Goal: Task Accomplishment & Management: Use online tool/utility

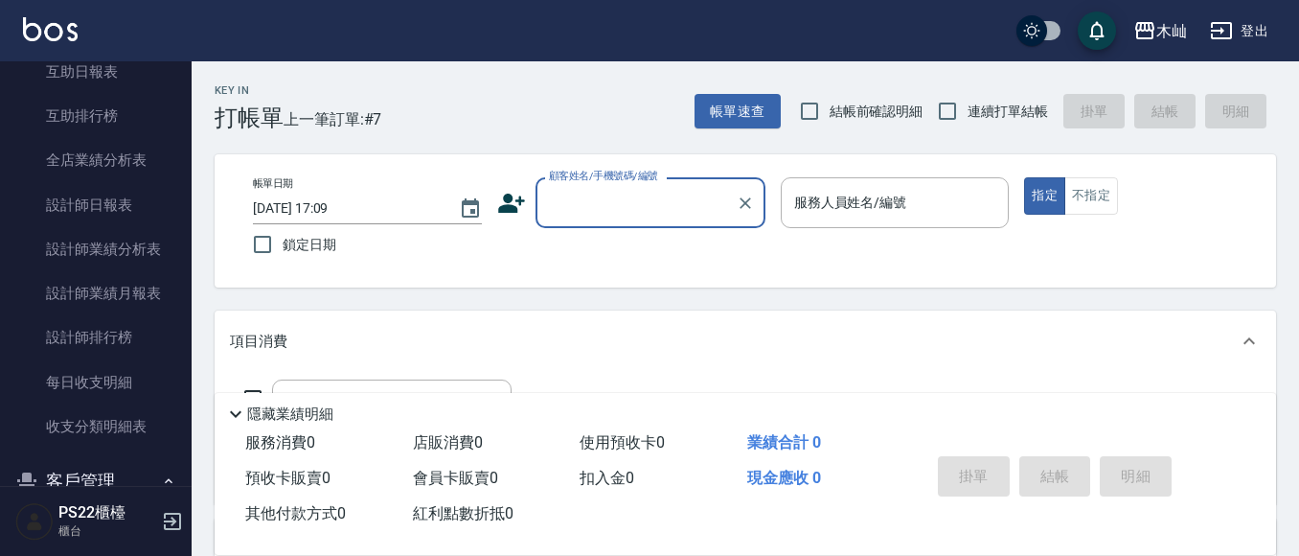
scroll to position [958, 0]
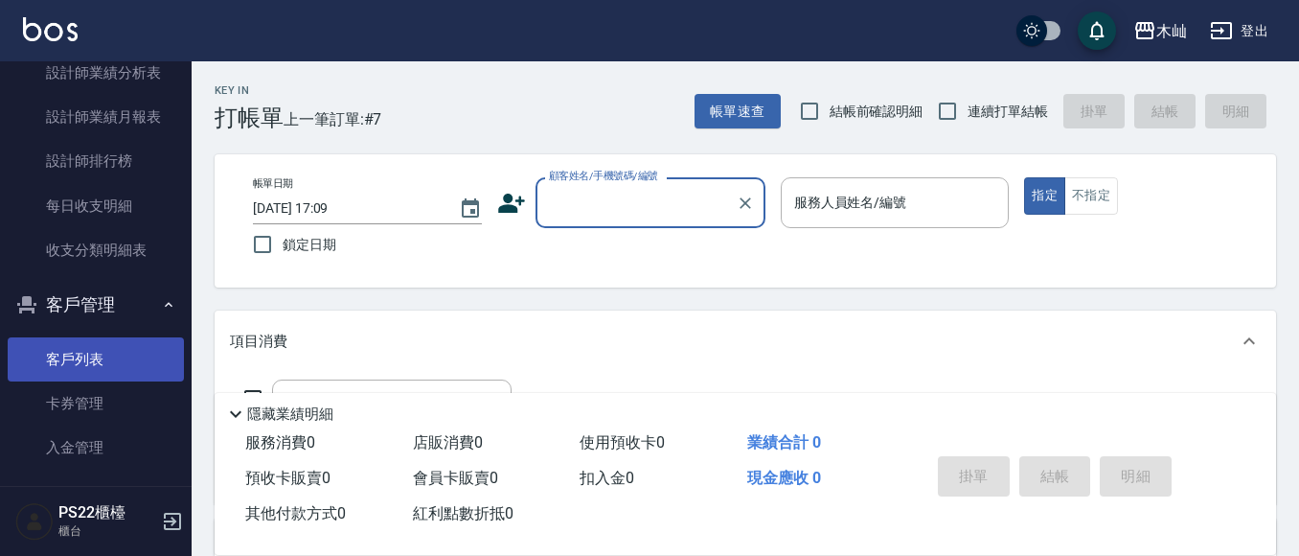
click at [67, 349] on link "客戶列表" at bounding box center [96, 359] width 176 height 44
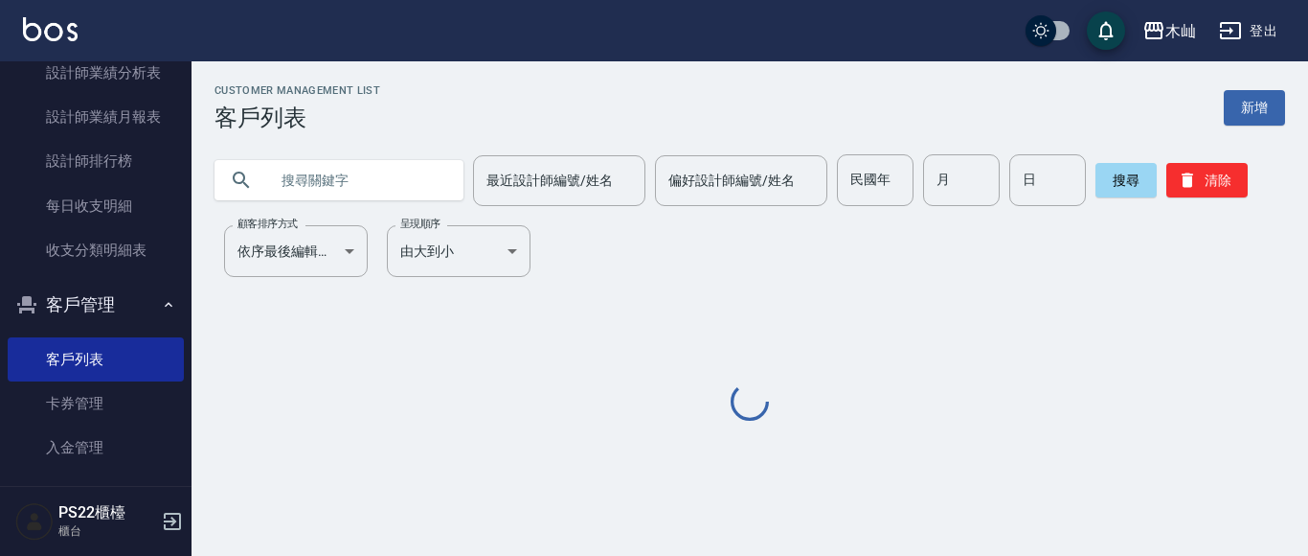
click at [334, 182] on input "text" at bounding box center [358, 180] width 180 height 52
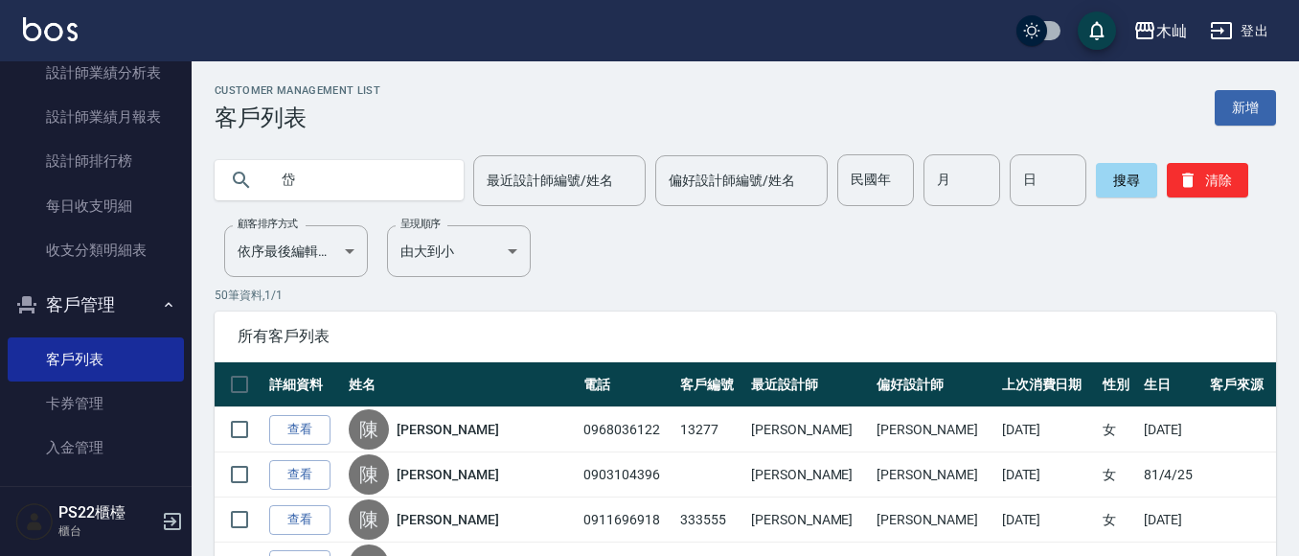
type input "岱"
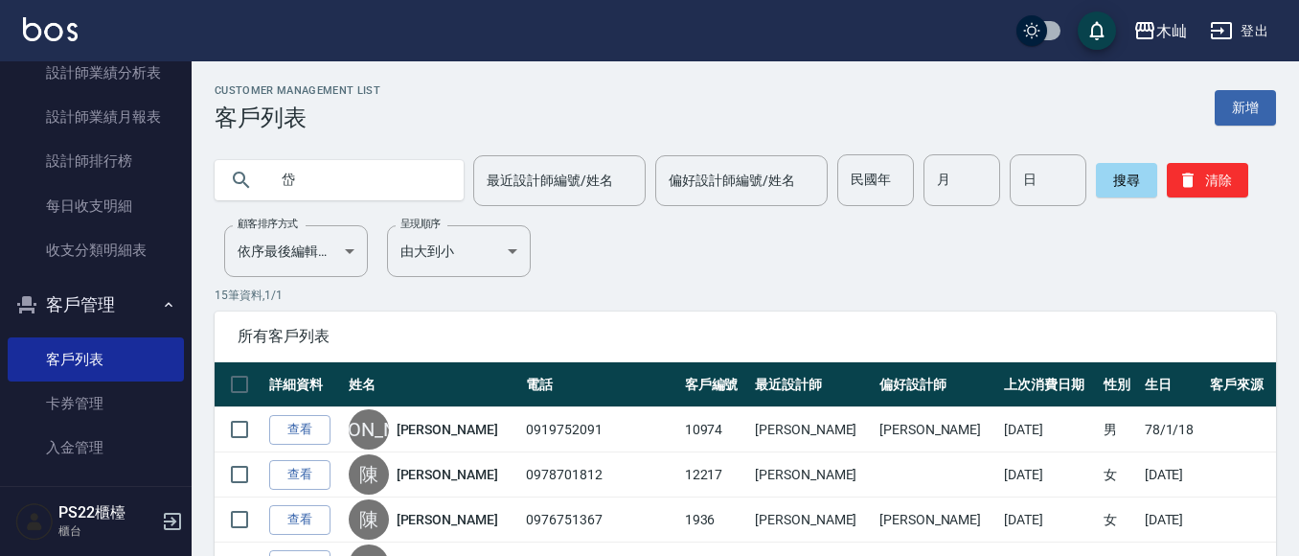
click at [315, 465] on link "查看" at bounding box center [299, 475] width 61 height 30
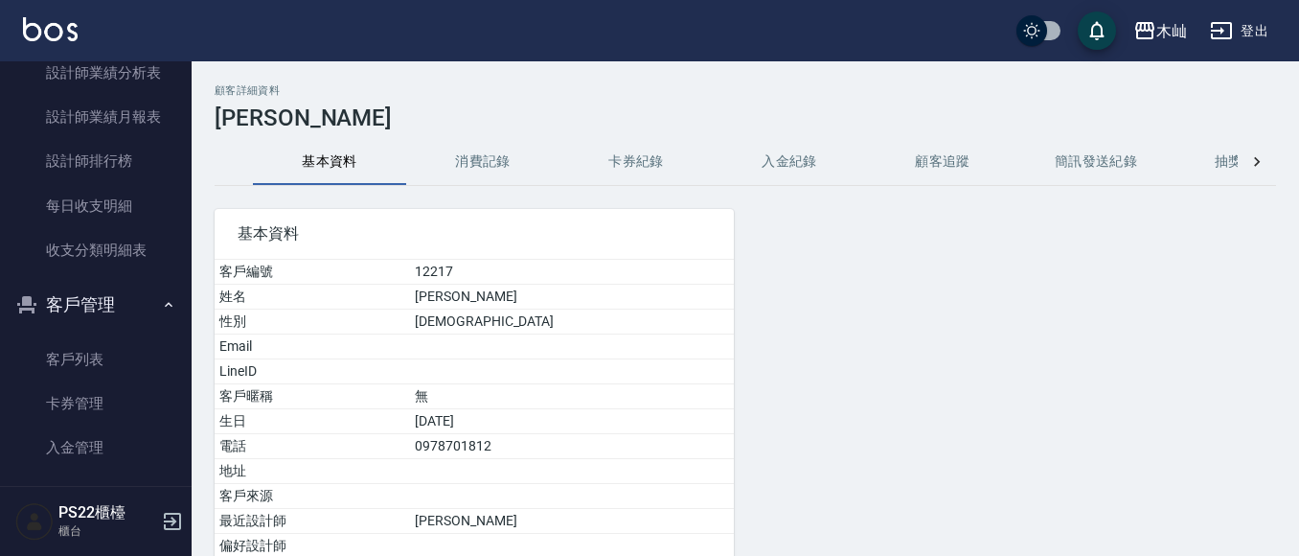
click at [498, 170] on button "消費記錄" at bounding box center [482, 162] width 153 height 46
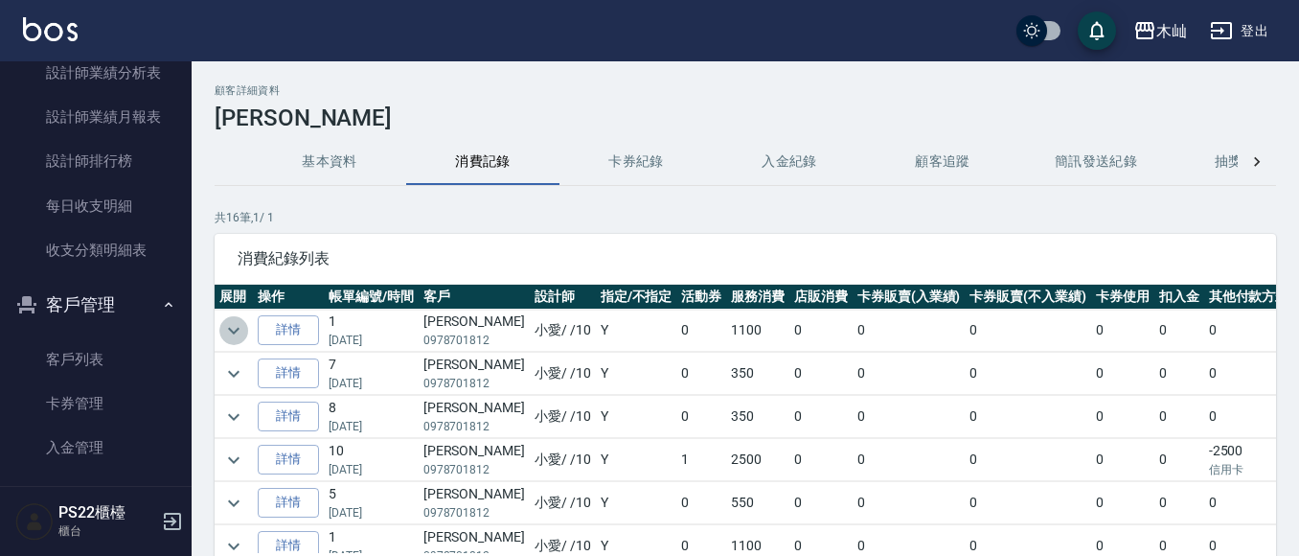
click at [230, 333] on icon "expand row" at bounding box center [233, 330] width 23 height 23
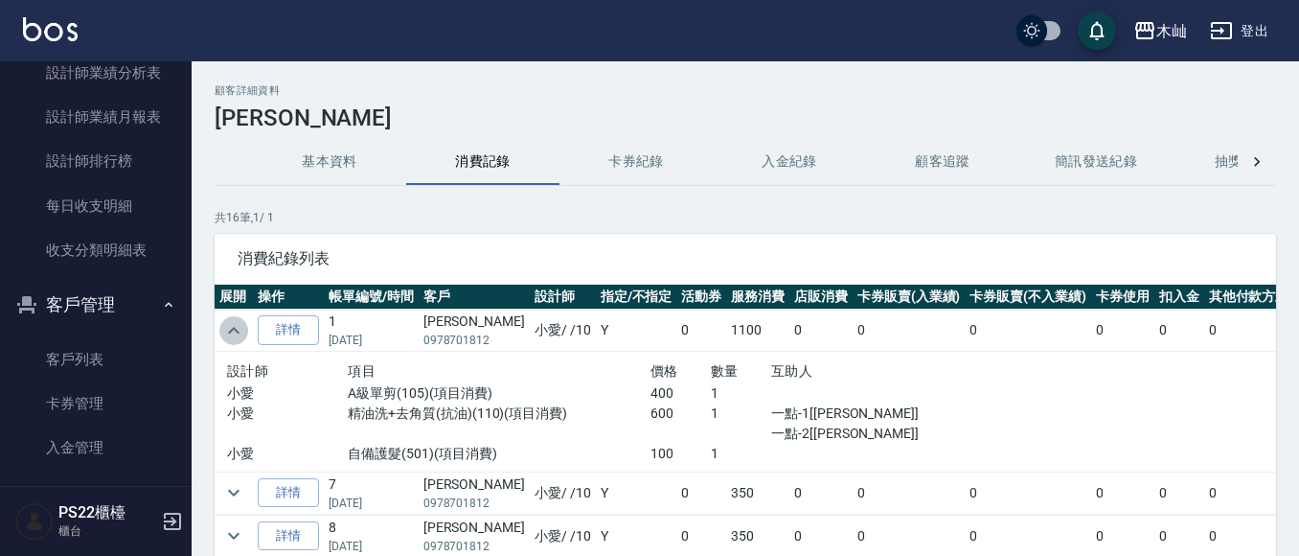
click at [230, 333] on icon "expand row" at bounding box center [233, 330] width 23 height 23
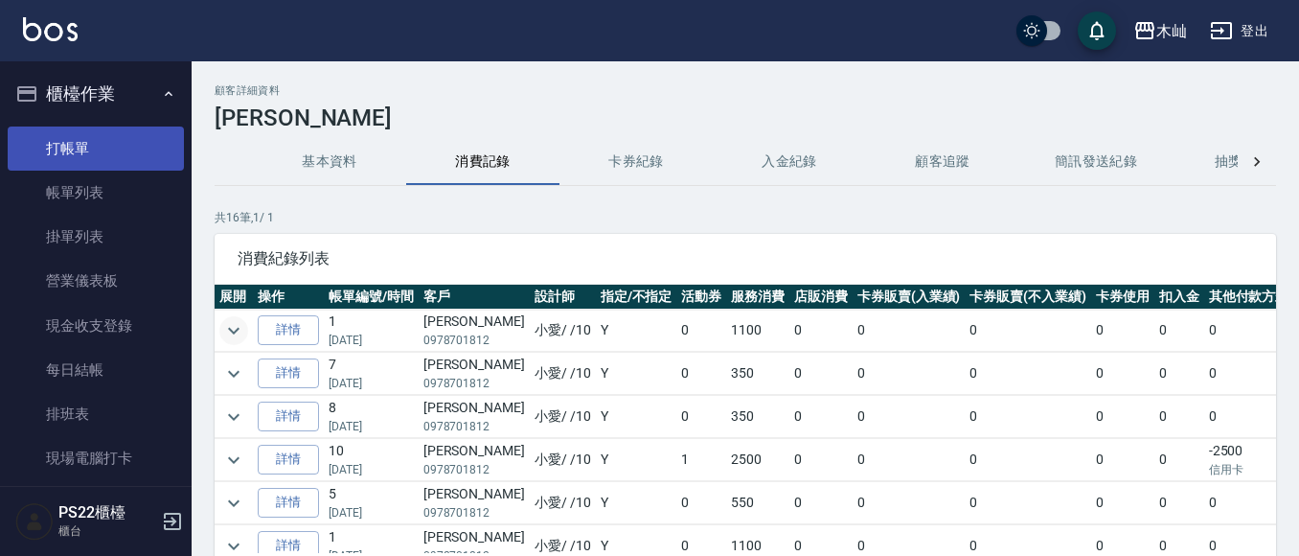
click at [118, 164] on link "打帳單" at bounding box center [96, 148] width 176 height 44
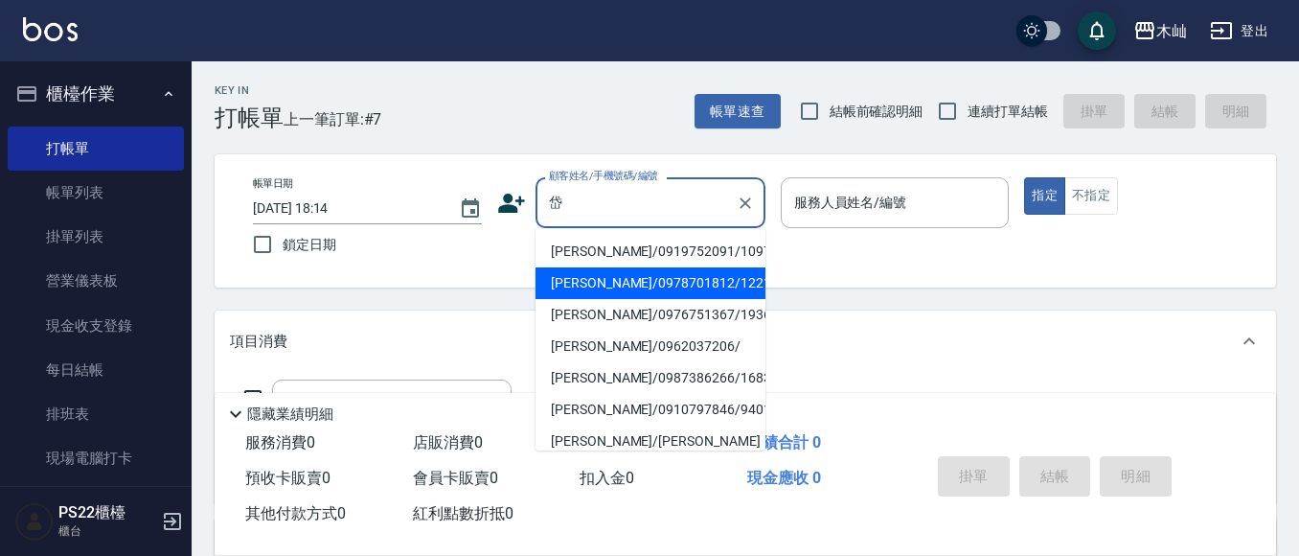
click at [615, 278] on li "[PERSON_NAME]/0978701812/12217" at bounding box center [650, 283] width 230 height 32
type input "[PERSON_NAME]/0978701812/12217"
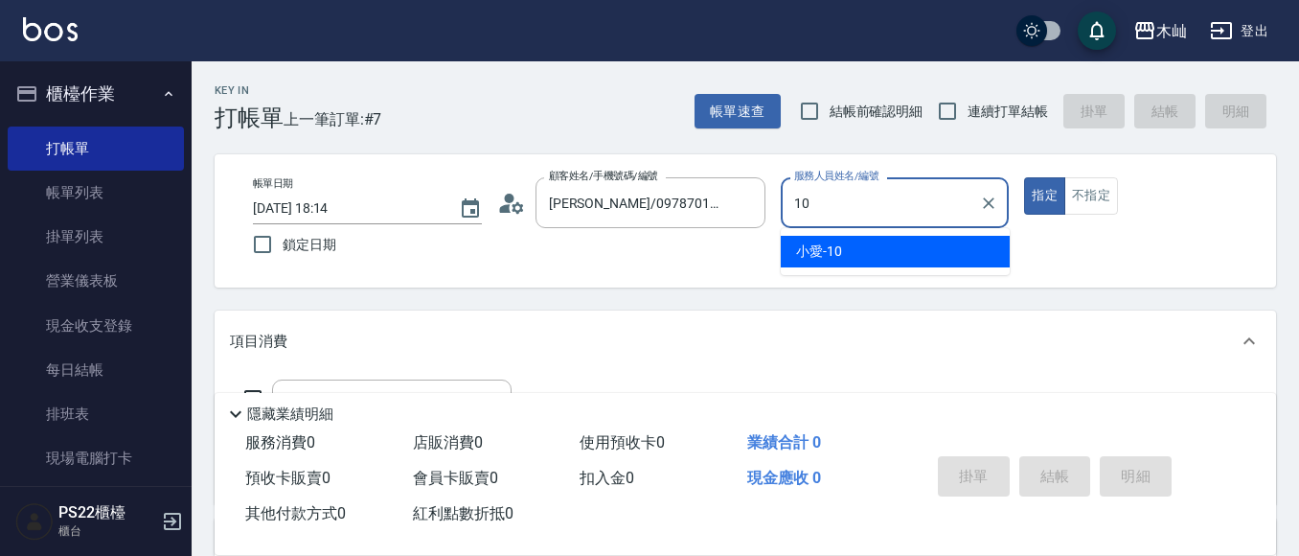
type input "小愛-10"
type button "true"
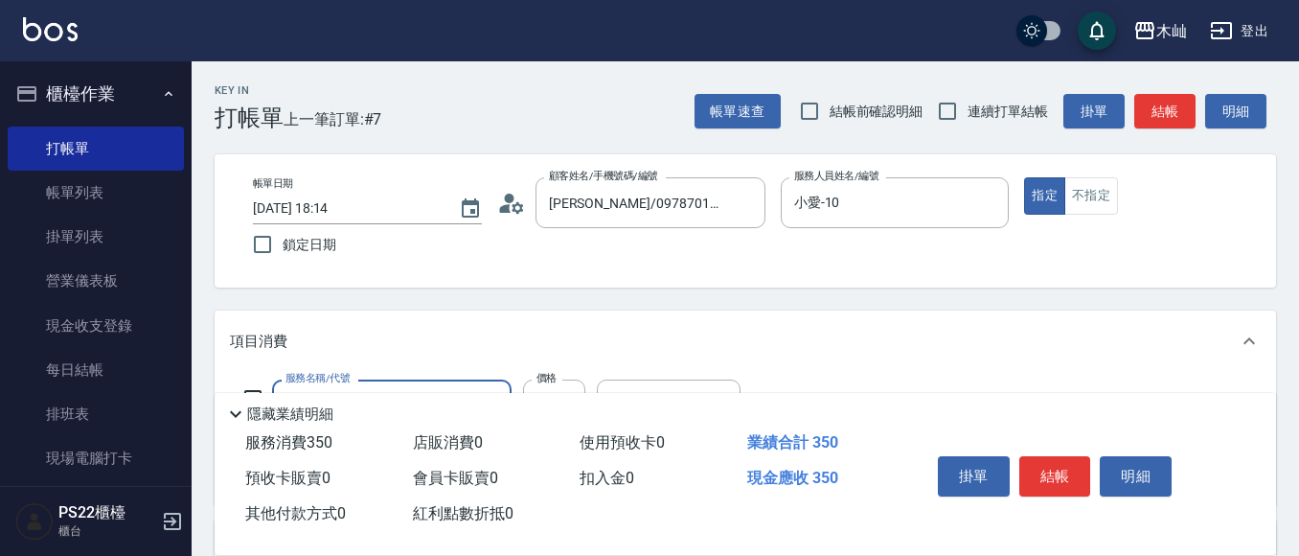
type input "B級單剪(104)"
click at [1160, 120] on button "結帳" at bounding box center [1164, 111] width 61 height 35
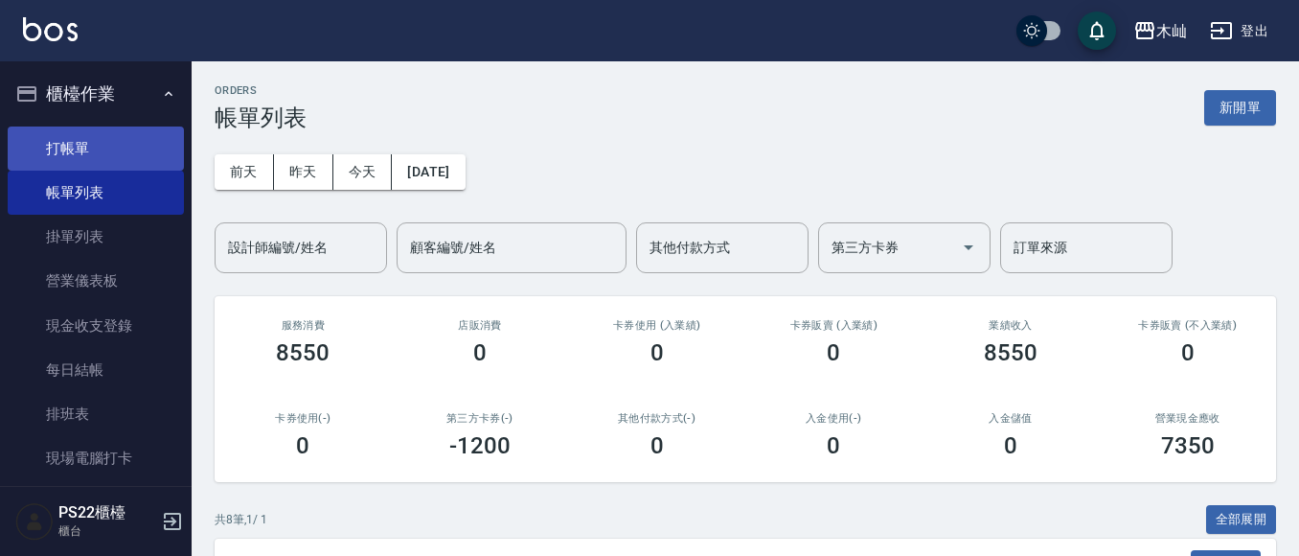
click at [89, 137] on link "打帳單" at bounding box center [96, 148] width 176 height 44
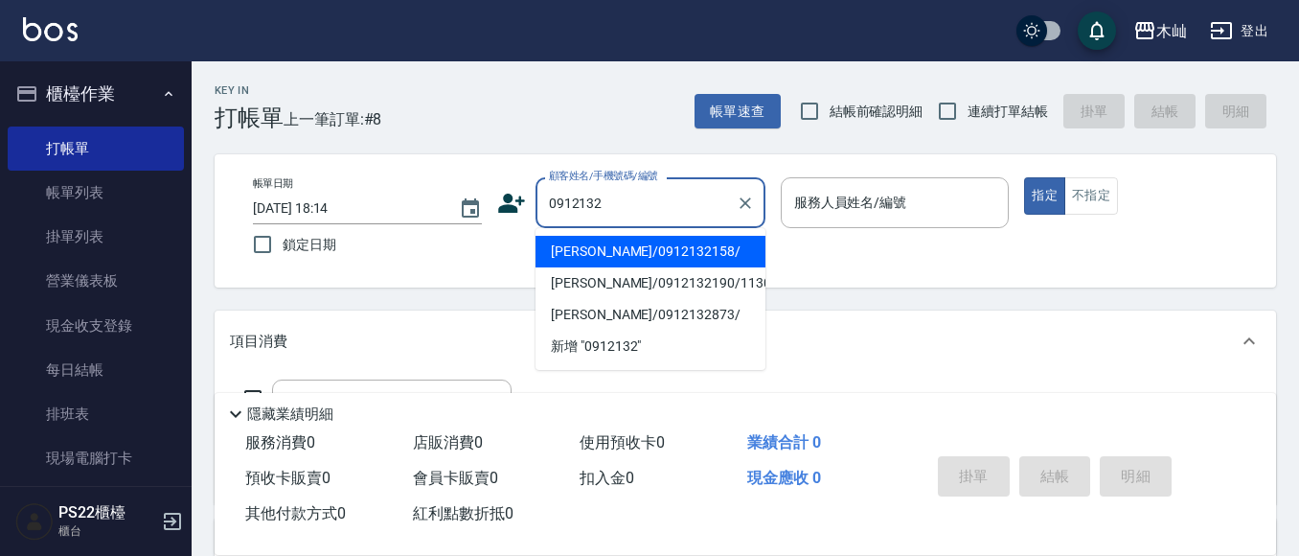
click at [640, 255] on li "[PERSON_NAME]/0912132158/" at bounding box center [650, 252] width 230 height 32
type input "[PERSON_NAME]/0912132158/"
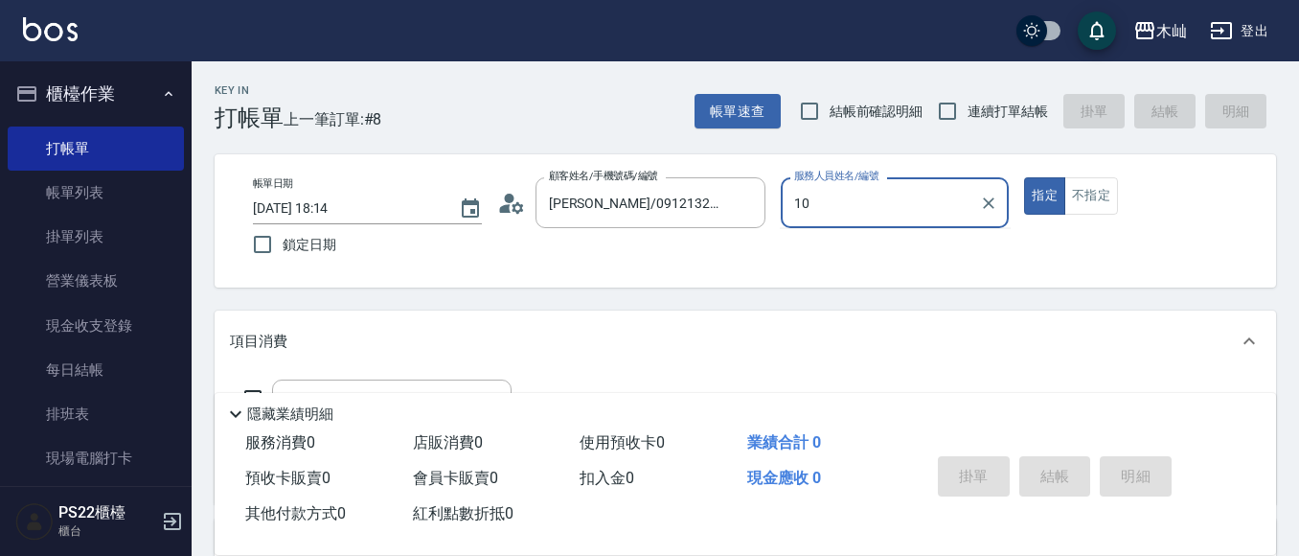
type input "小愛-10"
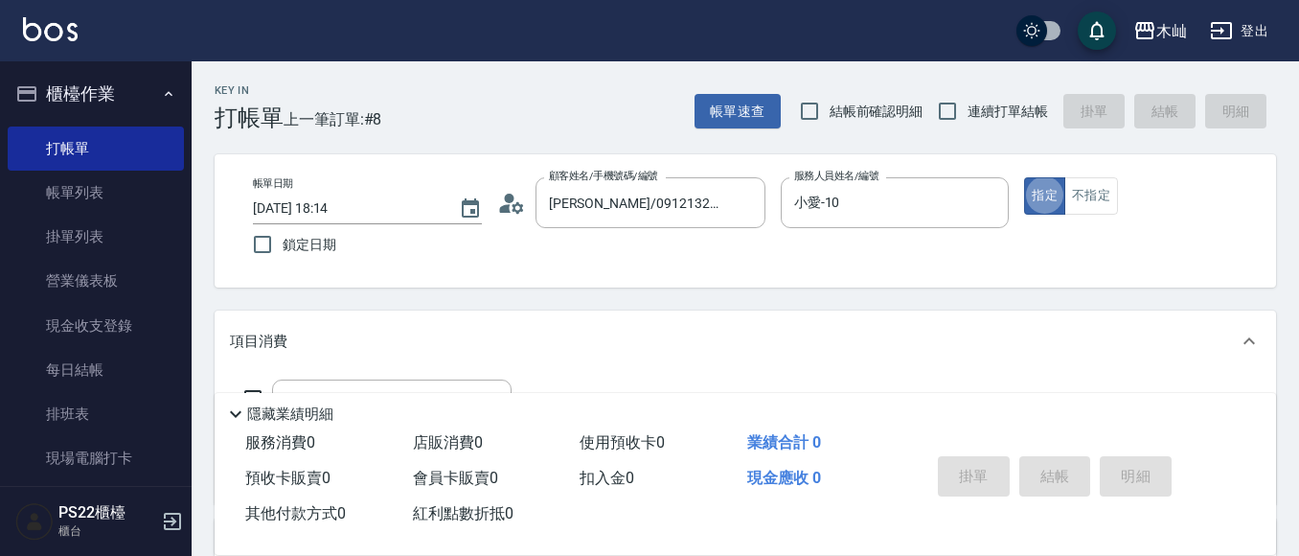
type button "true"
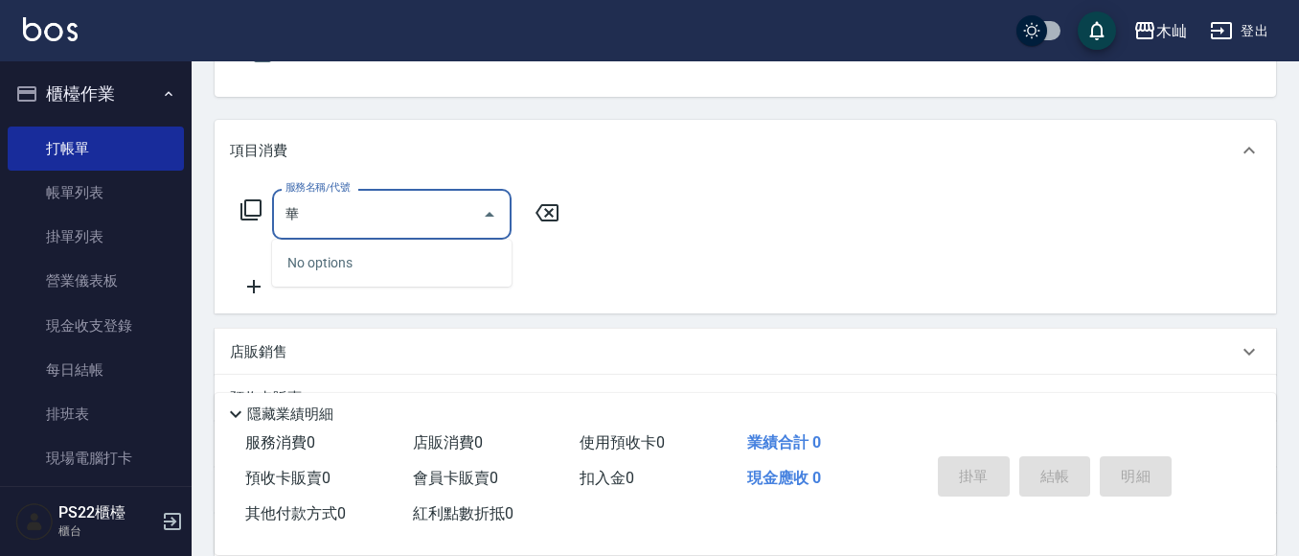
scroll to position [192, 0]
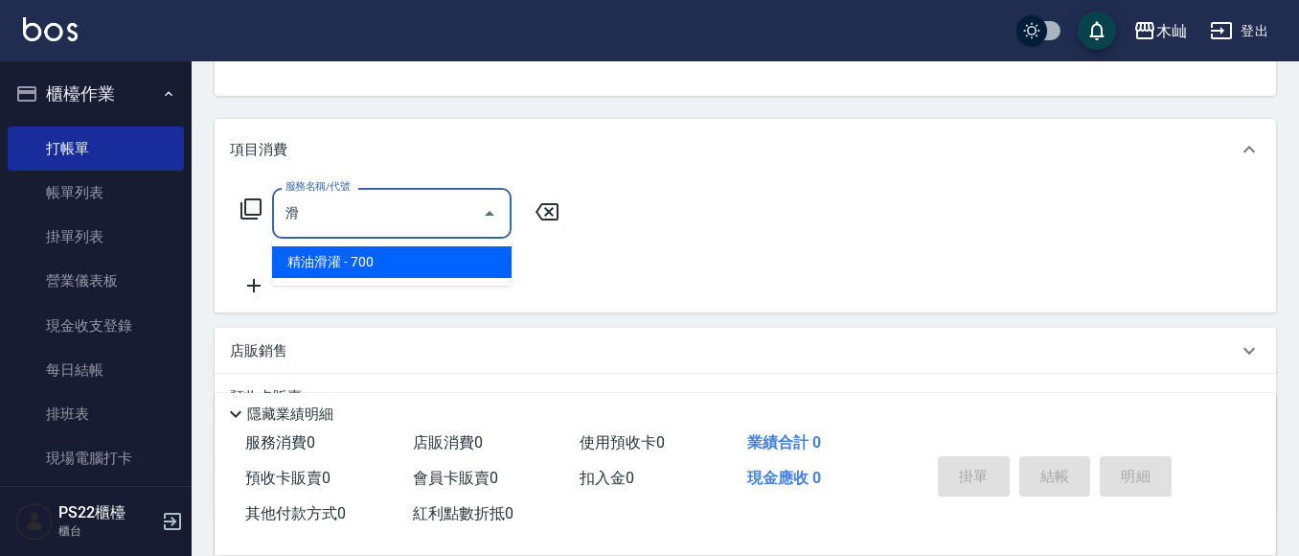
drag, startPoint x: 415, startPoint y: 256, endPoint x: 470, endPoint y: 250, distance: 55.8
click at [415, 256] on span "精油滑灌 - 700" at bounding box center [391, 262] width 239 height 32
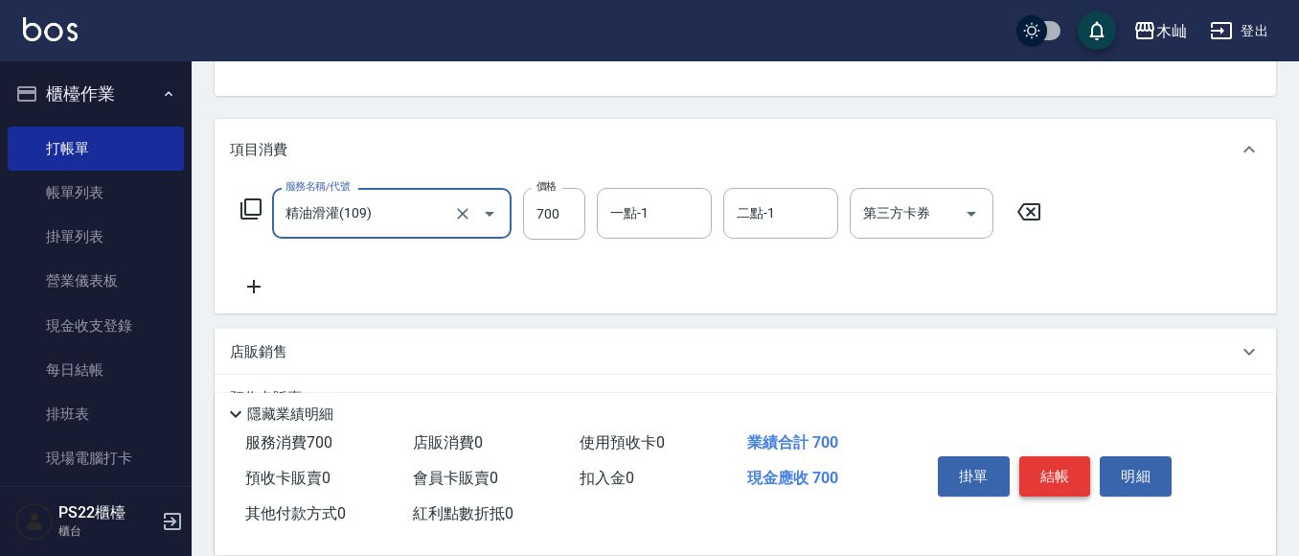
type input "精油滑灌(109)"
click at [1041, 476] on button "結帳" at bounding box center [1055, 476] width 72 height 40
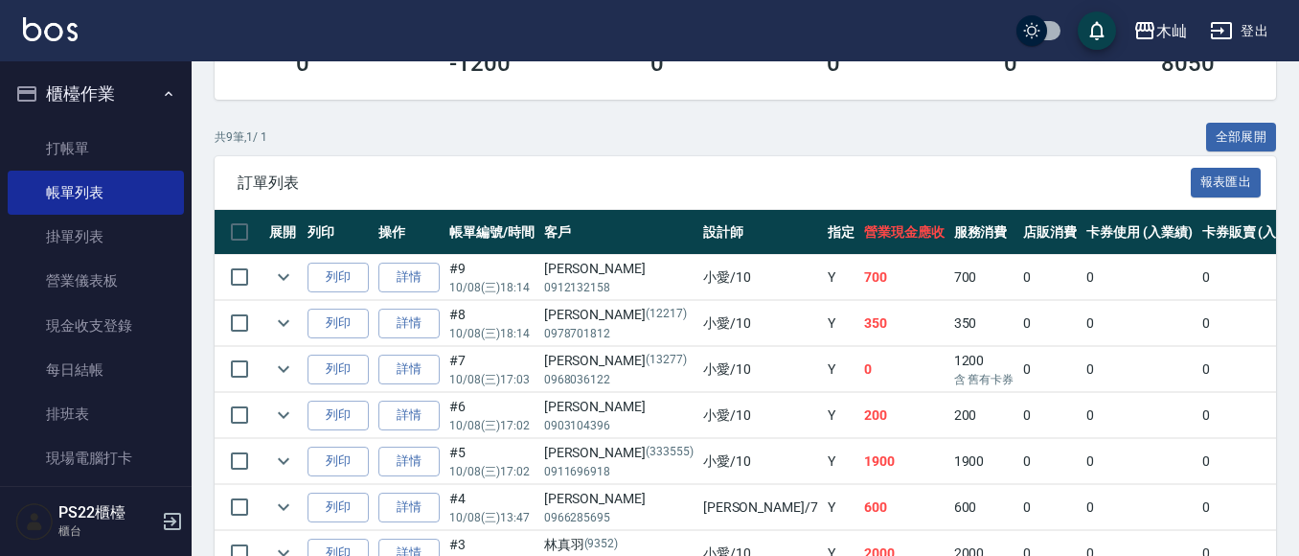
scroll to position [383, 0]
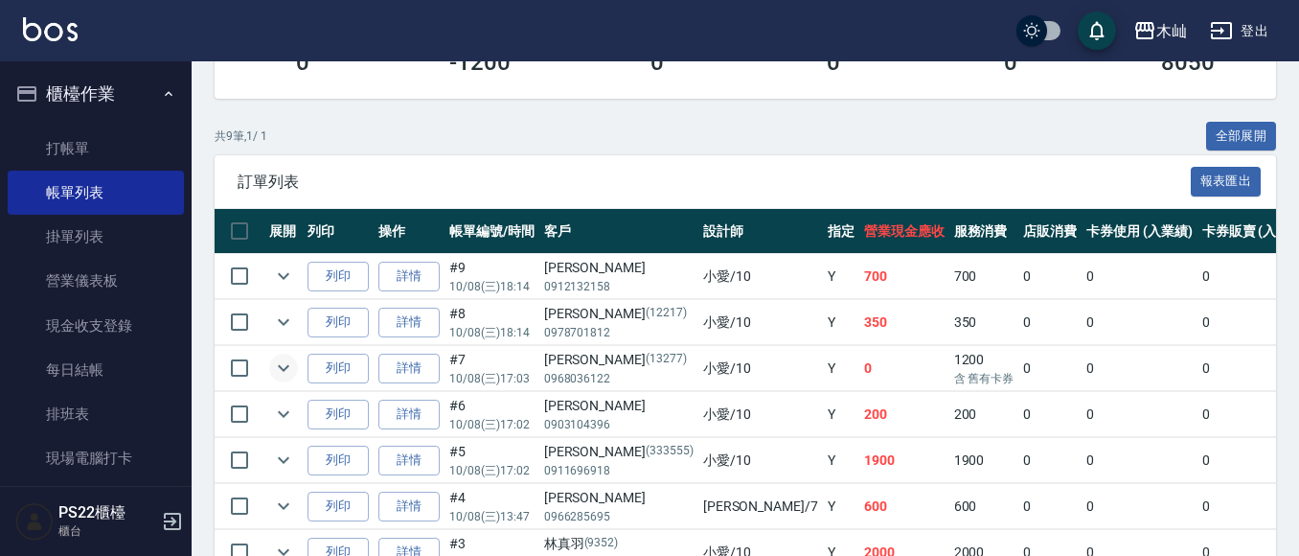
click at [292, 376] on icon "expand row" at bounding box center [283, 367] width 23 height 23
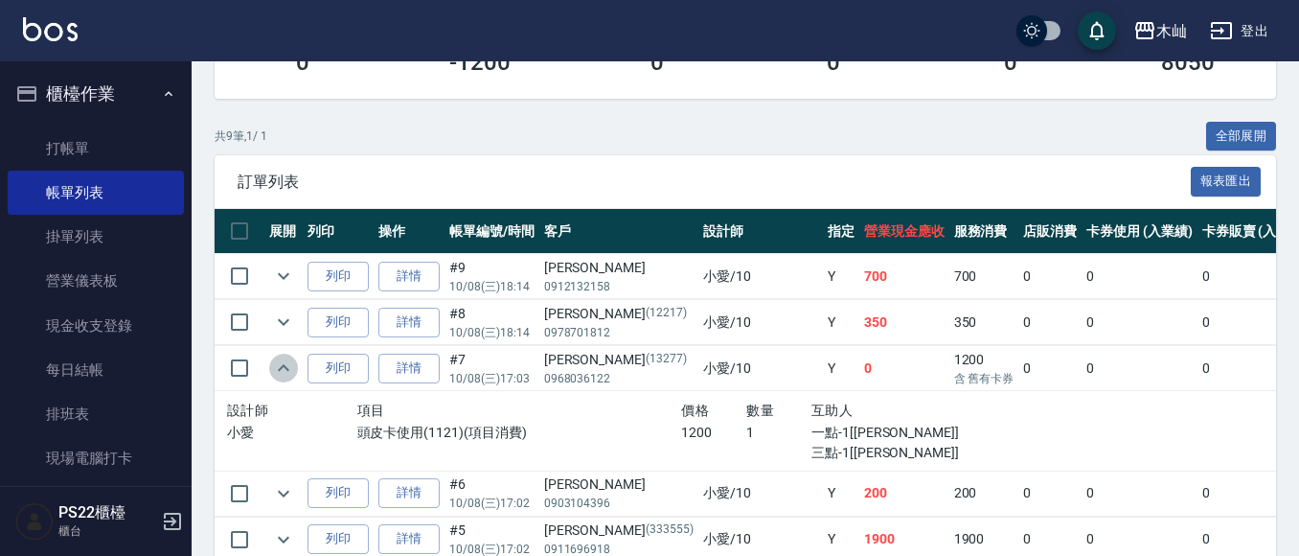
click at [292, 376] on icon "expand row" at bounding box center [283, 367] width 23 height 23
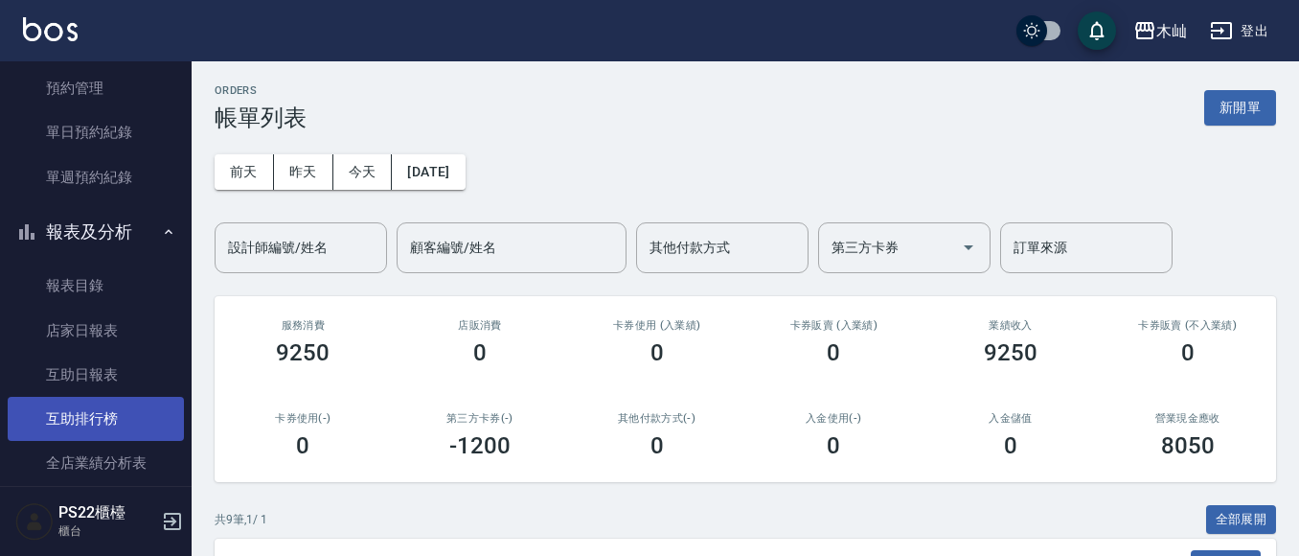
scroll to position [766, 0]
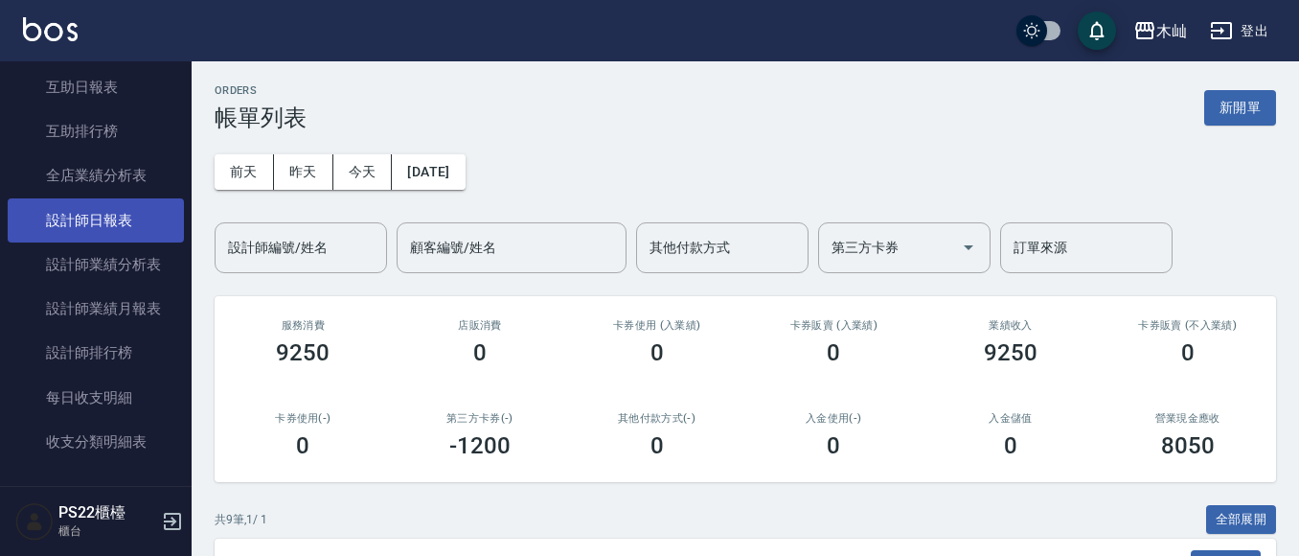
click at [141, 230] on link "設計師日報表" at bounding box center [96, 220] width 176 height 44
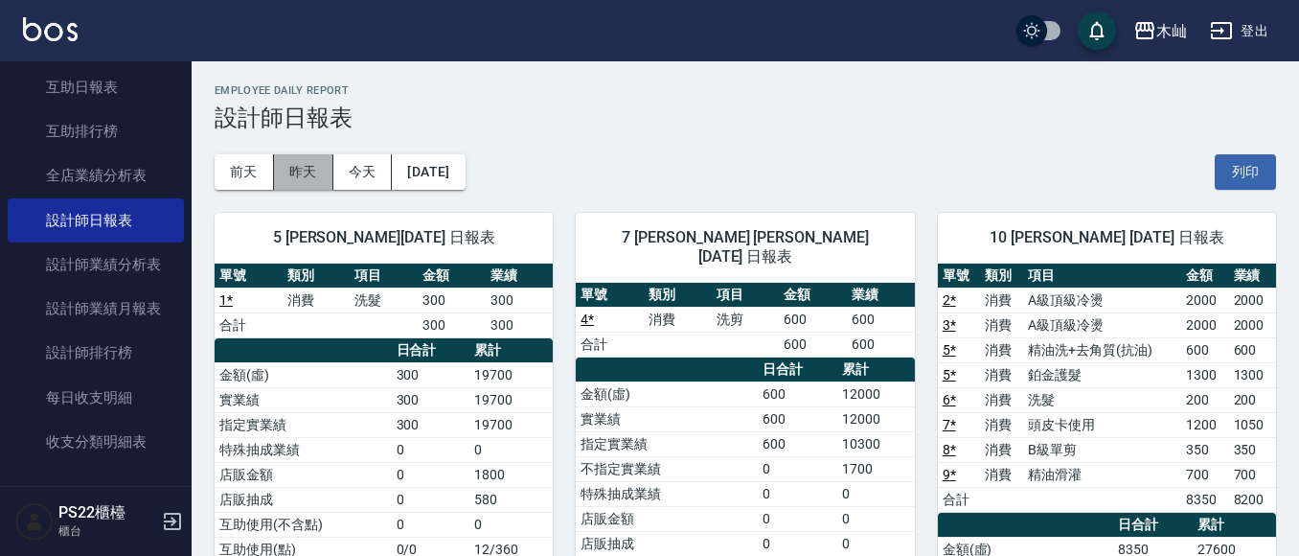
click at [309, 181] on button "昨天" at bounding box center [303, 171] width 59 height 35
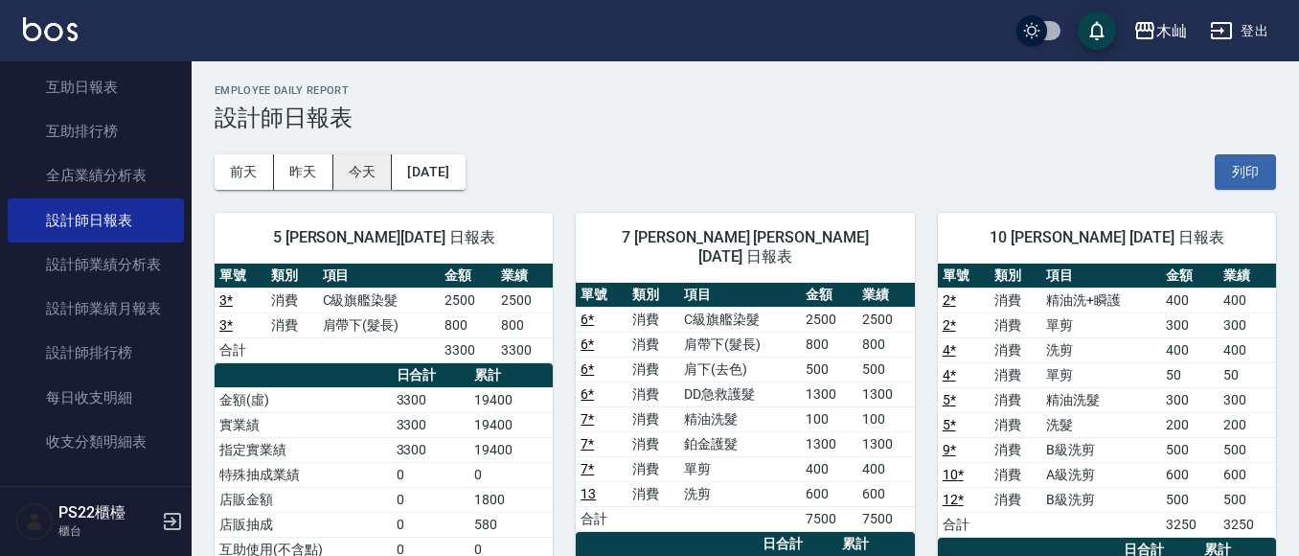
click at [361, 182] on button "今天" at bounding box center [362, 171] width 59 height 35
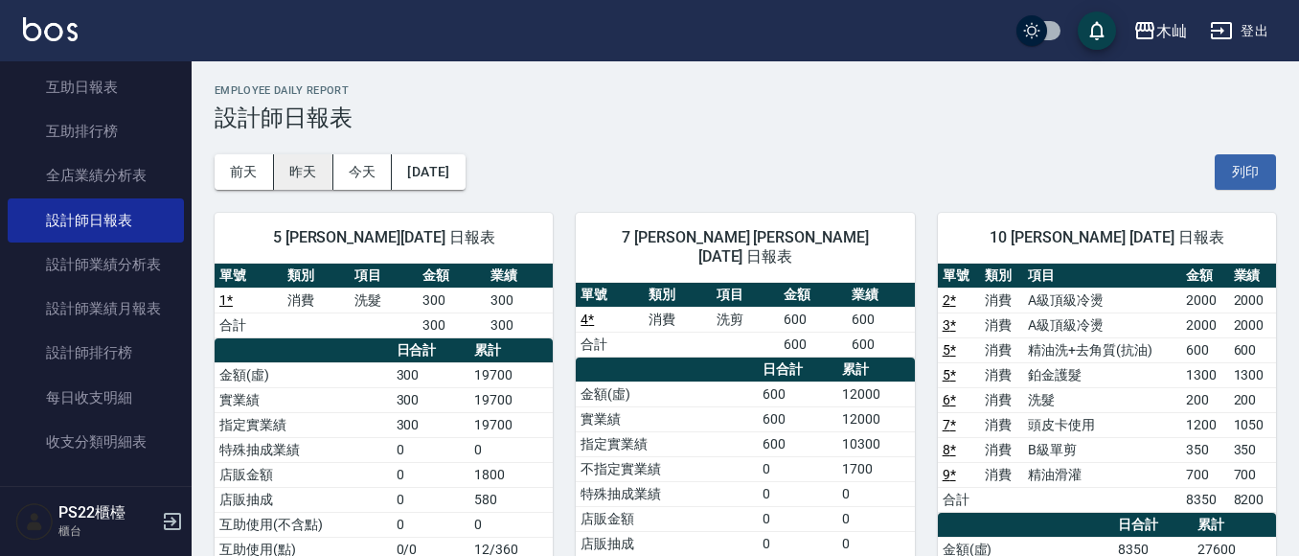
click at [317, 174] on button "昨天" at bounding box center [303, 171] width 59 height 35
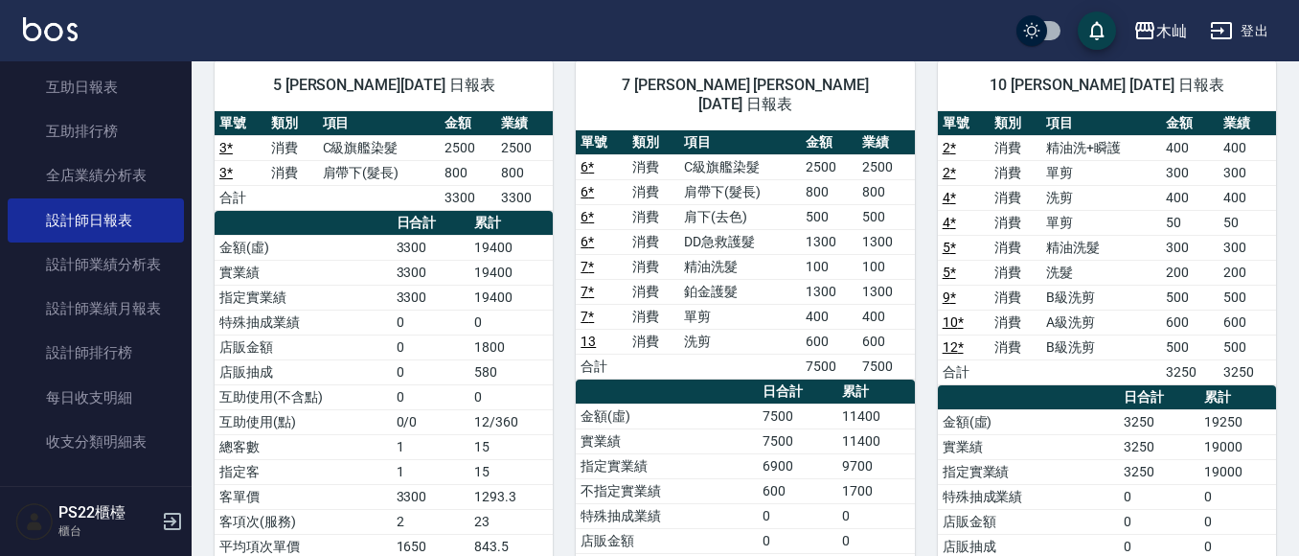
scroll to position [96, 0]
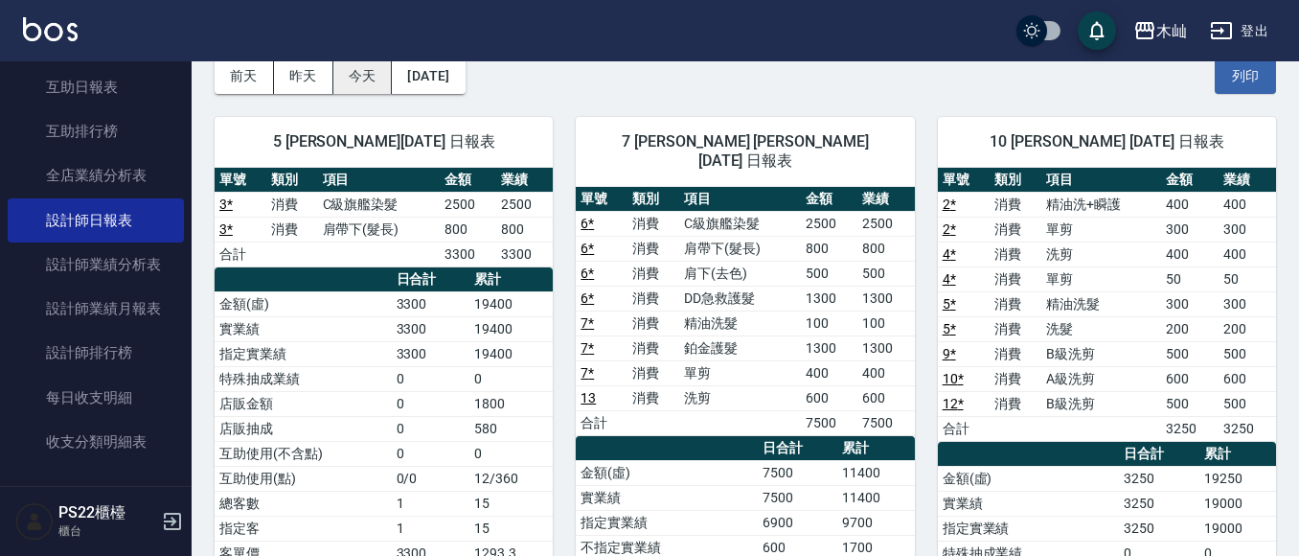
click at [367, 87] on button "今天" at bounding box center [362, 75] width 59 height 35
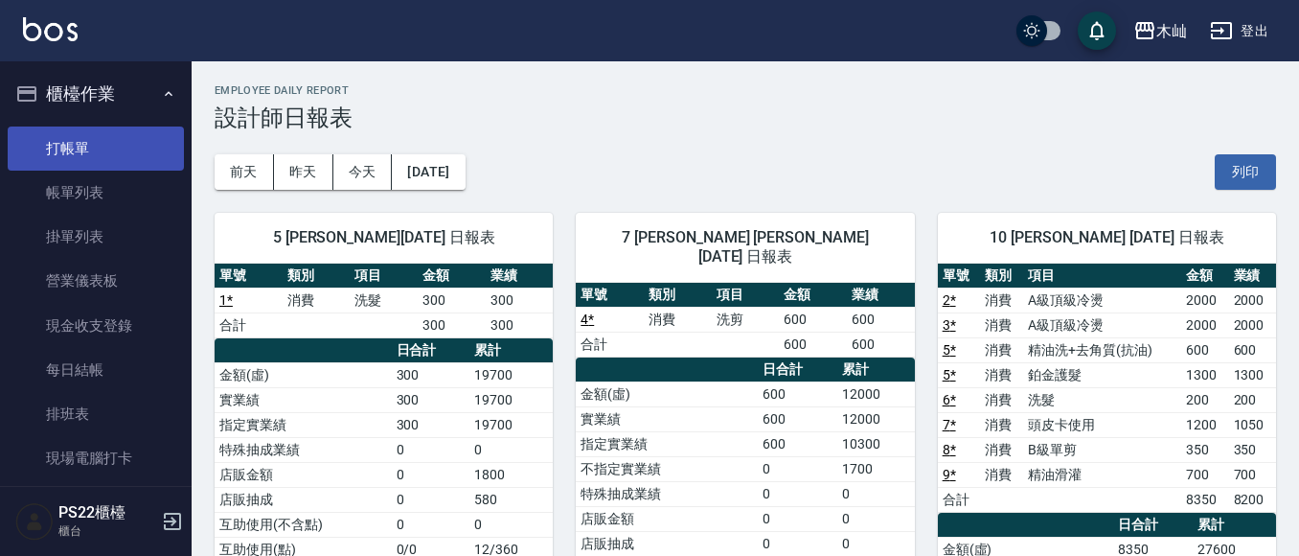
click at [142, 163] on link "打帳單" at bounding box center [96, 148] width 176 height 44
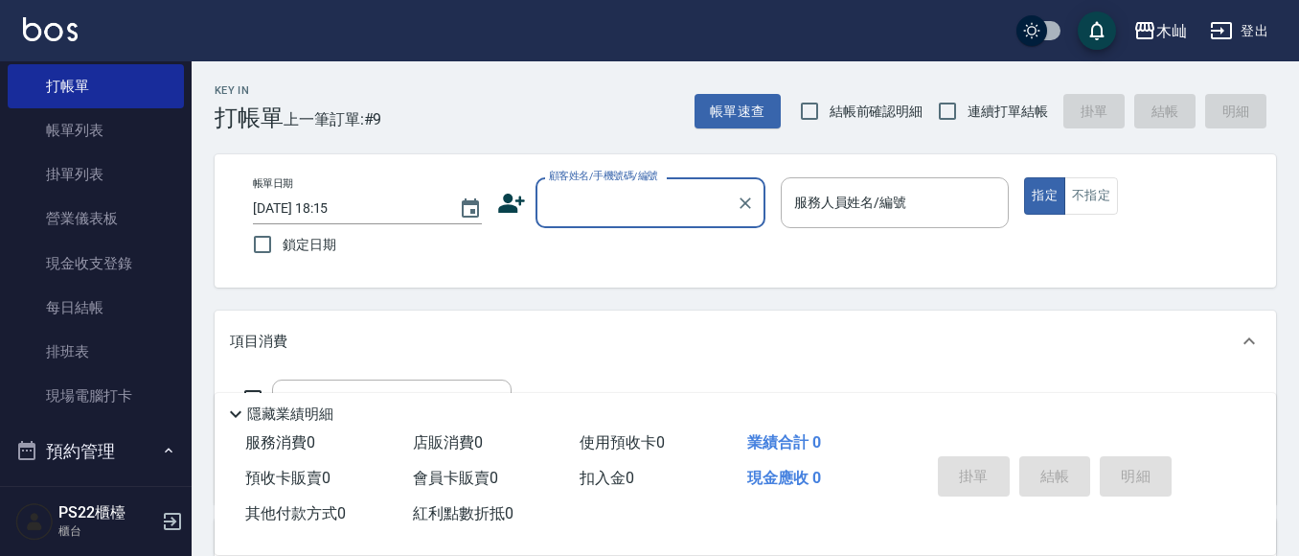
scroll to position [96, 0]
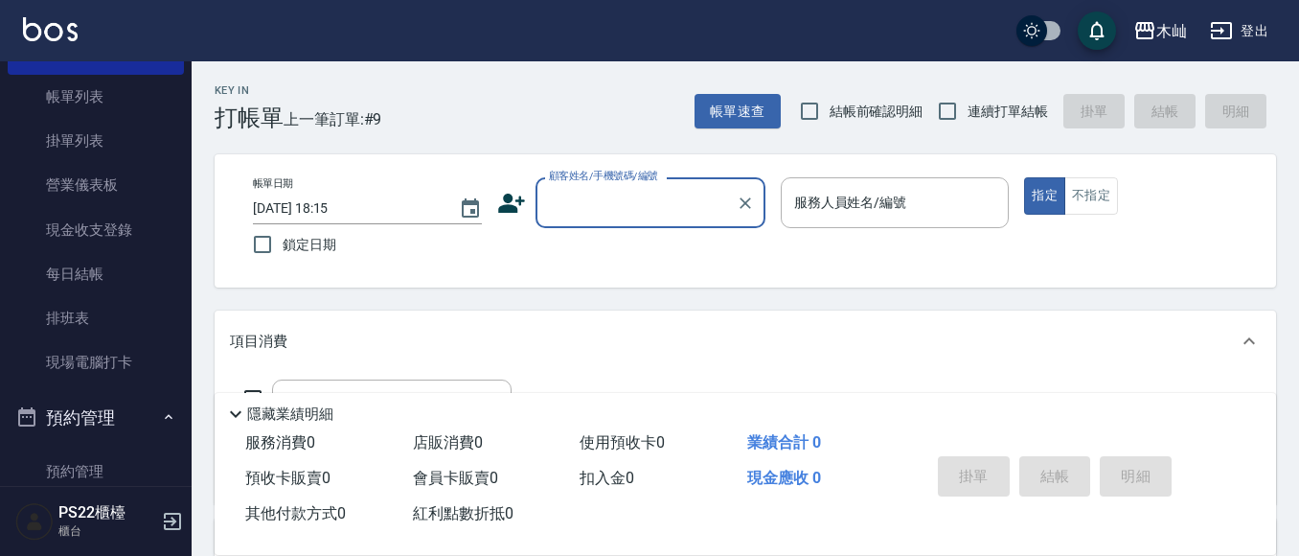
click at [666, 205] on input "顧客姓名/手機號碼/編號" at bounding box center [636, 203] width 184 height 34
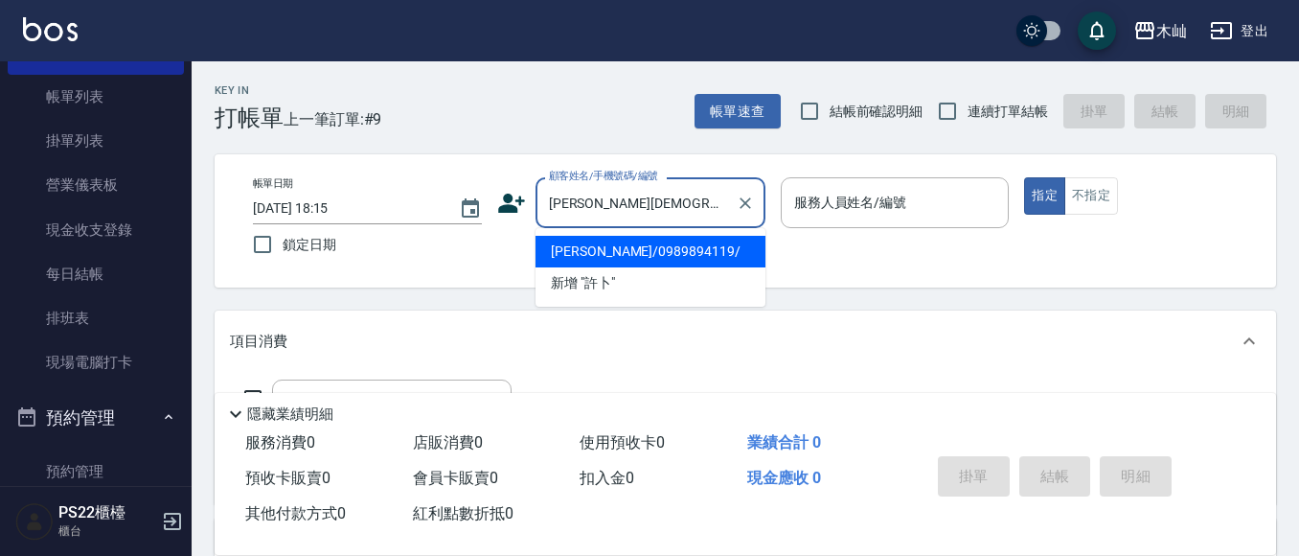
click at [686, 252] on li "[PERSON_NAME]/0989894119/" at bounding box center [650, 252] width 230 height 32
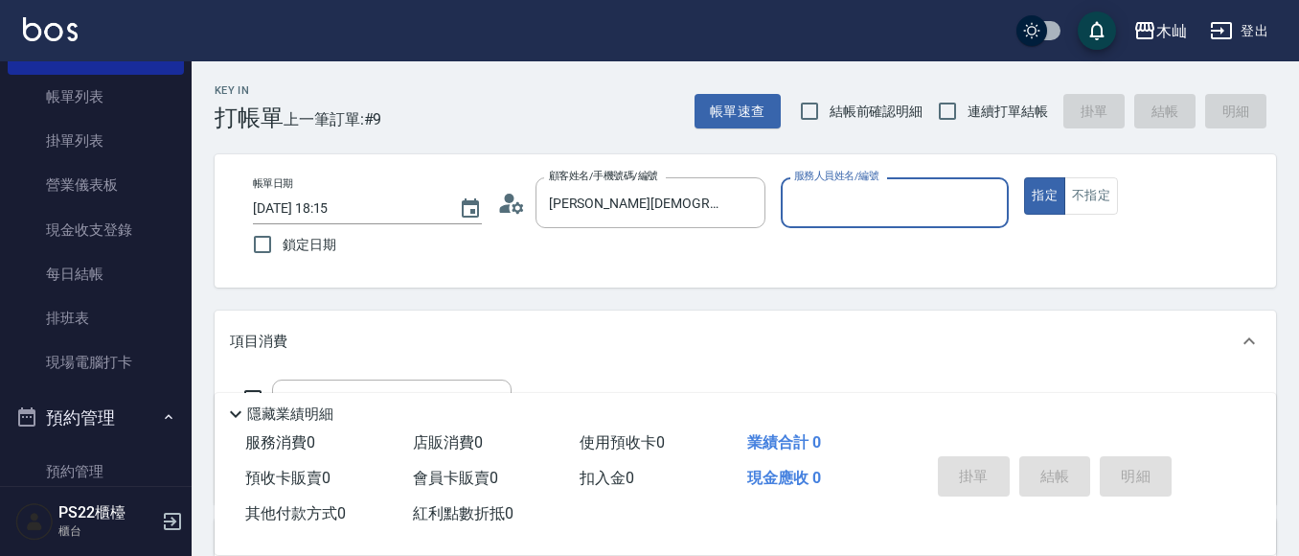
type input "[PERSON_NAME]/0989894119/"
type input "[PERSON_NAME]-7"
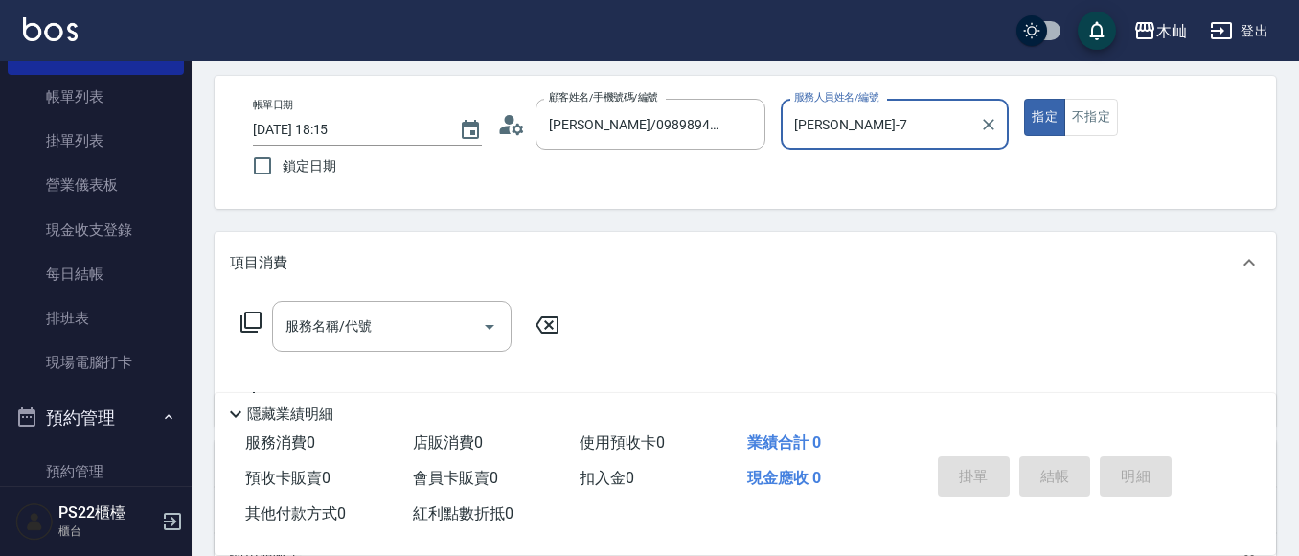
scroll to position [192, 0]
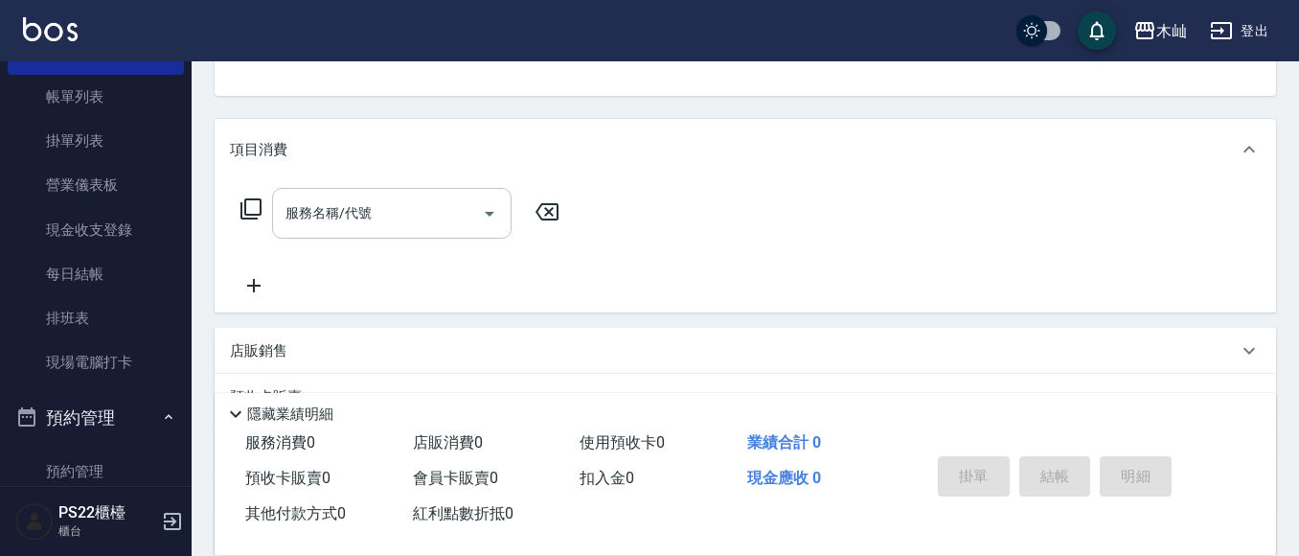
click at [415, 215] on input "服務名稱/代號" at bounding box center [377, 213] width 193 height 34
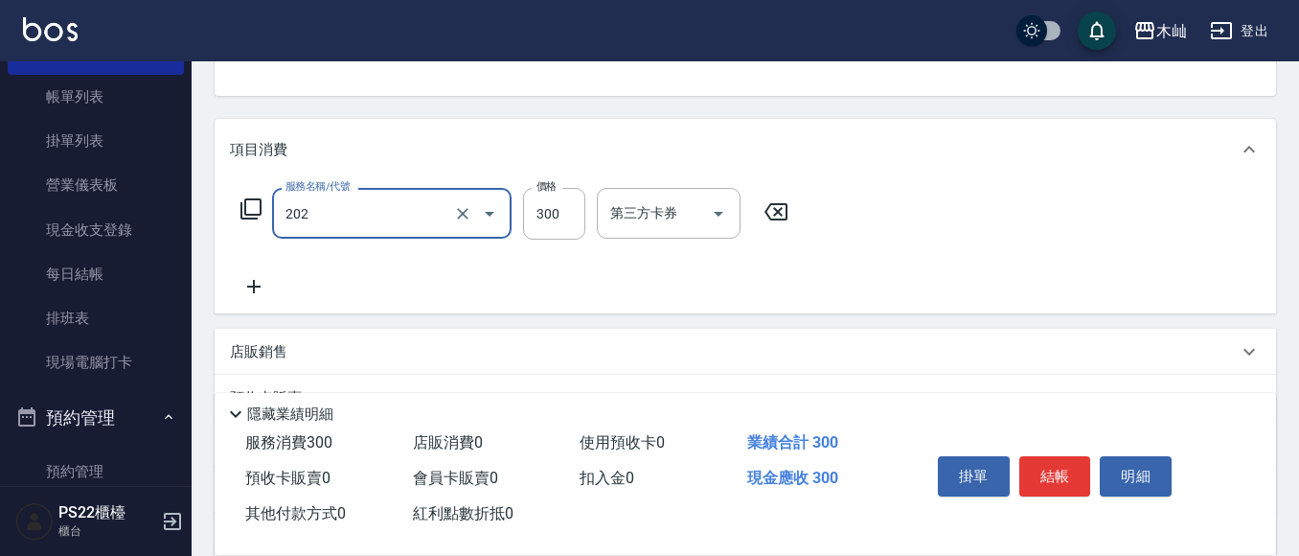
type input "單剪(202)"
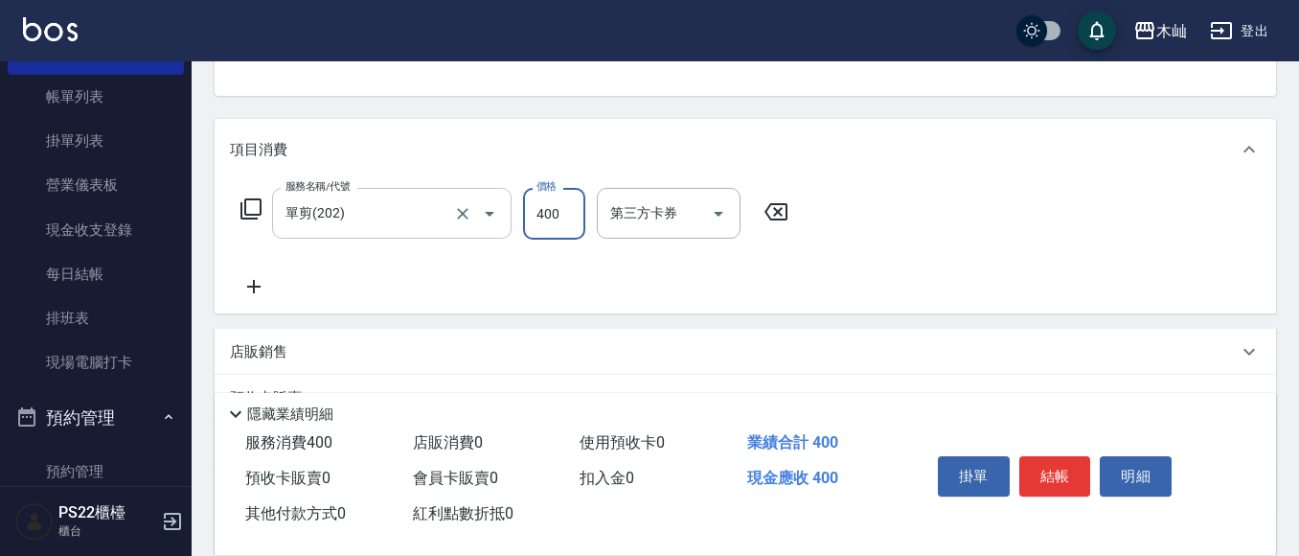
type input "400"
click at [1069, 468] on button "結帳" at bounding box center [1055, 476] width 72 height 40
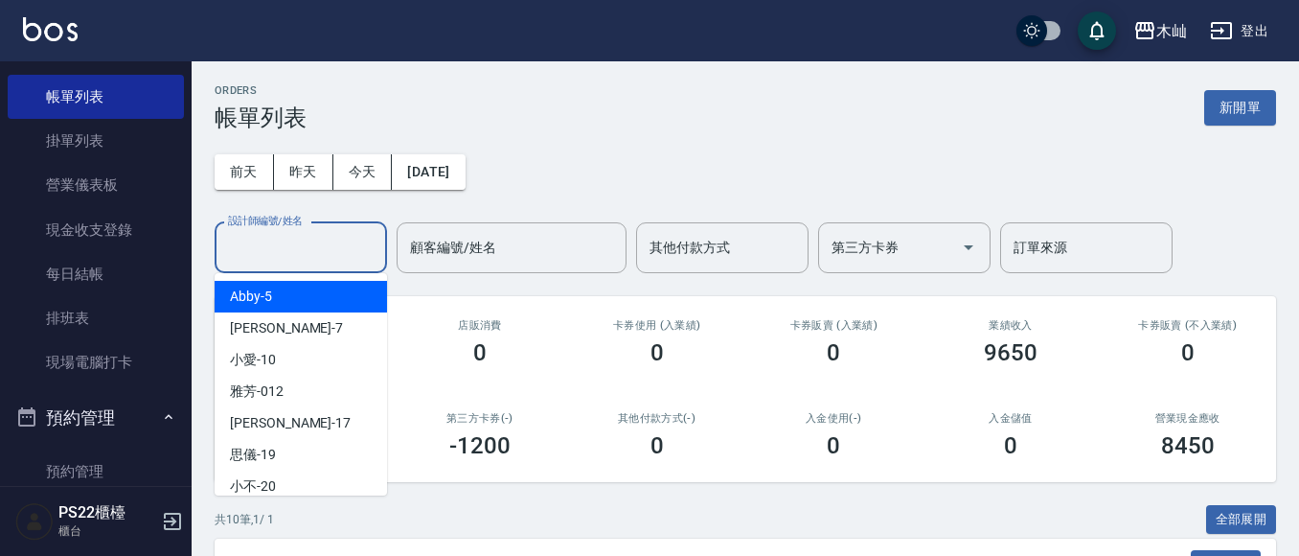
click at [288, 236] on div "設計師編號/姓名 設計師編號/姓名" at bounding box center [301, 247] width 172 height 51
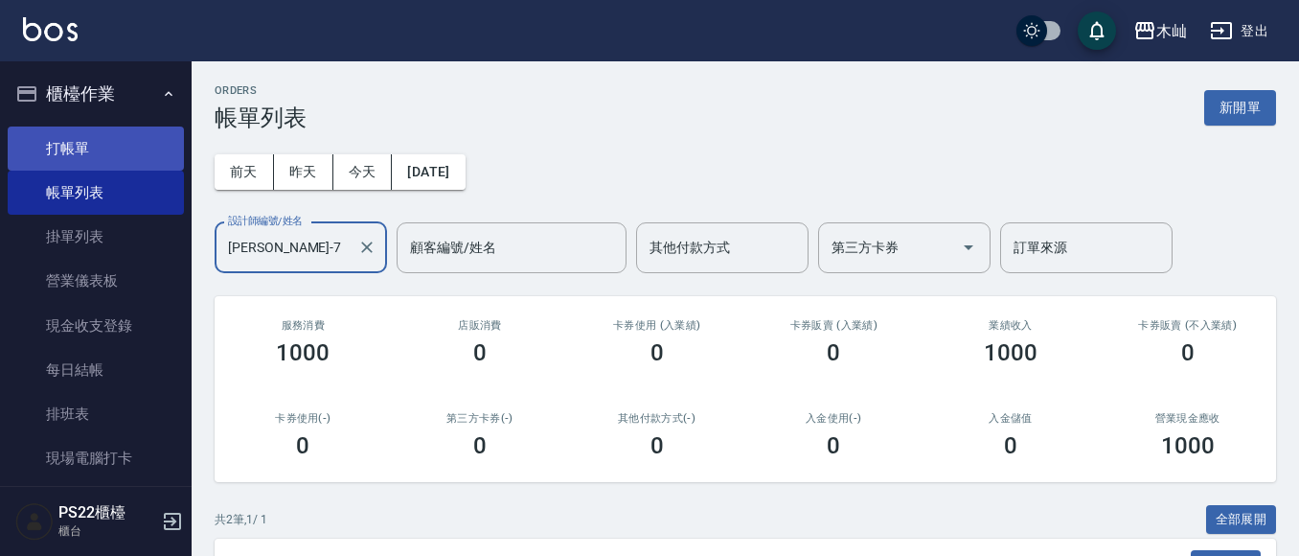
type input "[PERSON_NAME]-7"
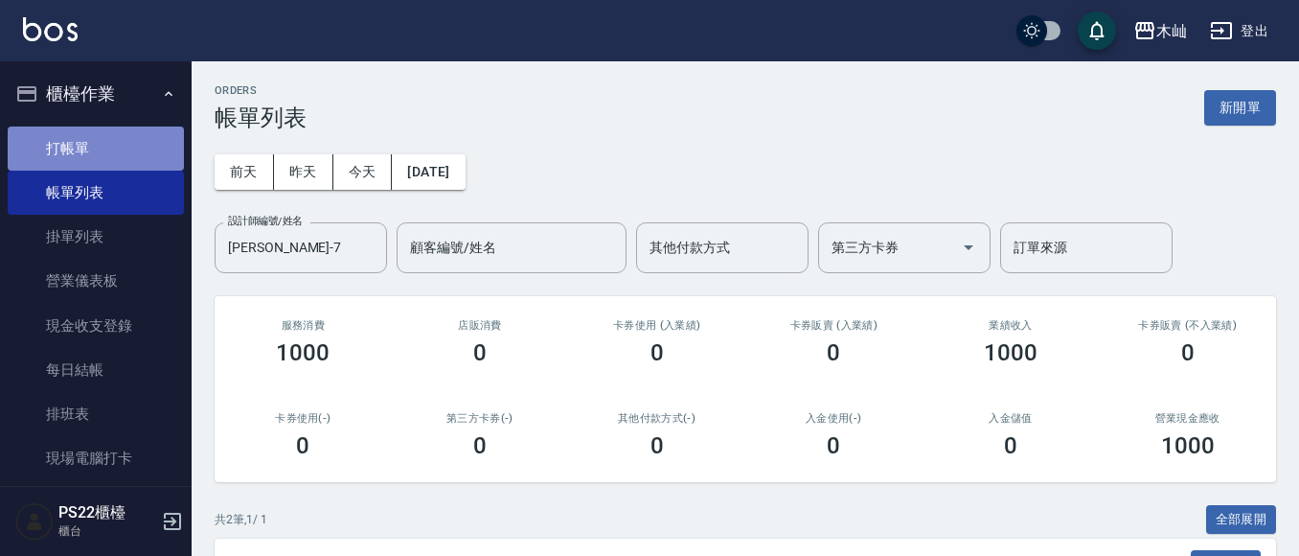
click at [137, 155] on link "打帳單" at bounding box center [96, 148] width 176 height 44
